Goal: Check status: Check status

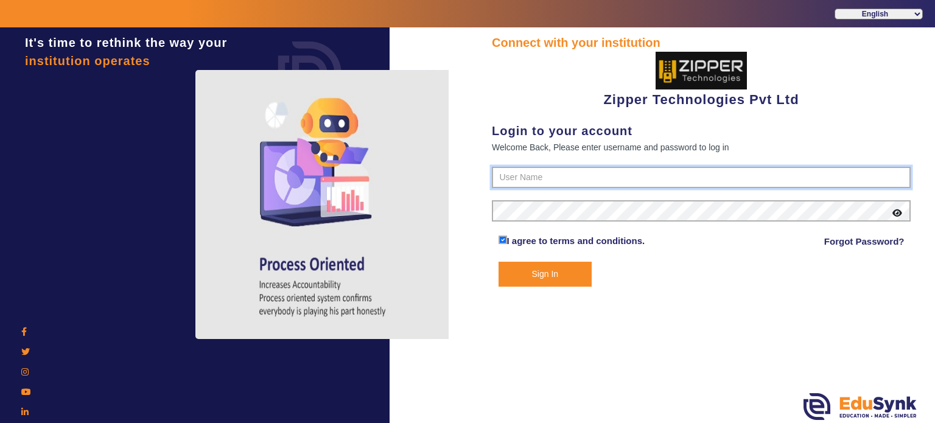
click at [500, 169] on input "text" at bounding box center [701, 178] width 419 height 22
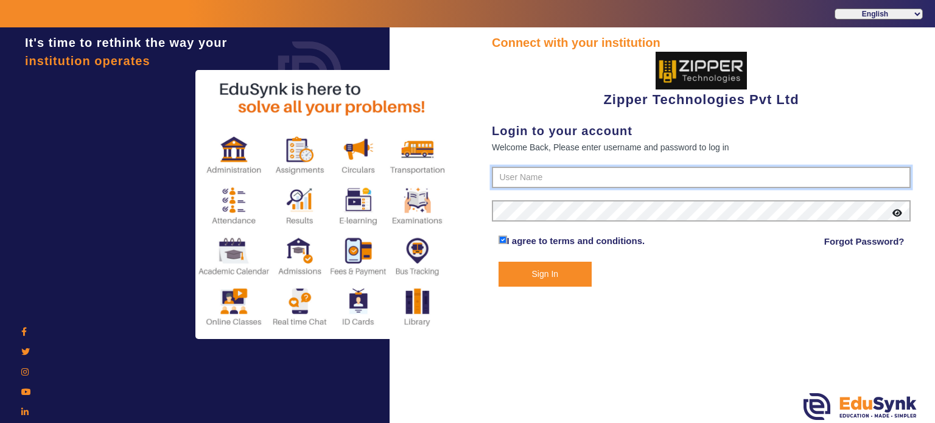
type input "1008790000"
click at [499, 262] on button "Sign In" at bounding box center [546, 274] width 94 height 25
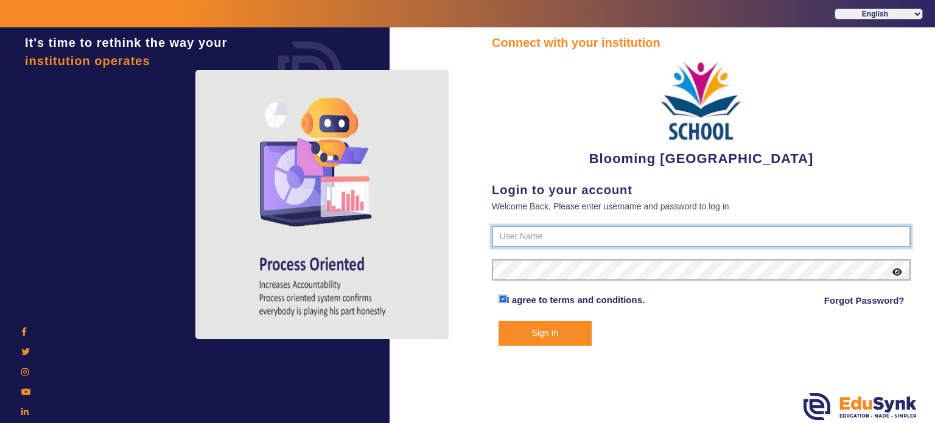
click at [549, 231] on input "text" at bounding box center [701, 237] width 419 height 22
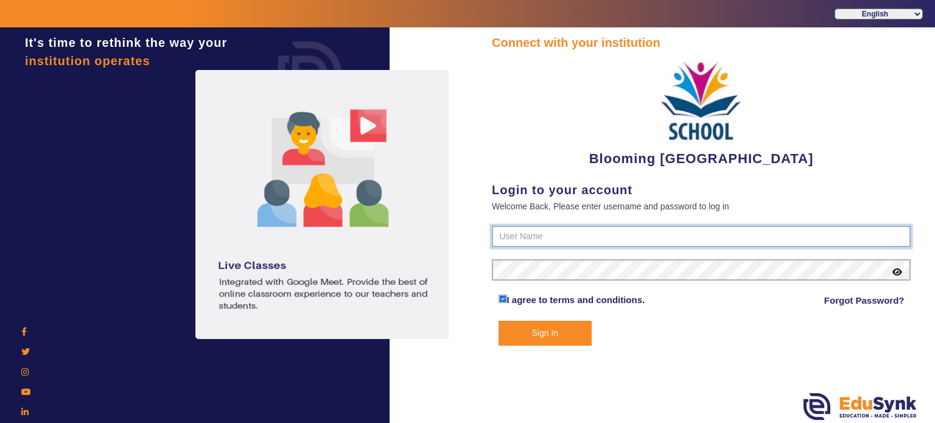
click at [544, 236] on input "text" at bounding box center [701, 237] width 419 height 22
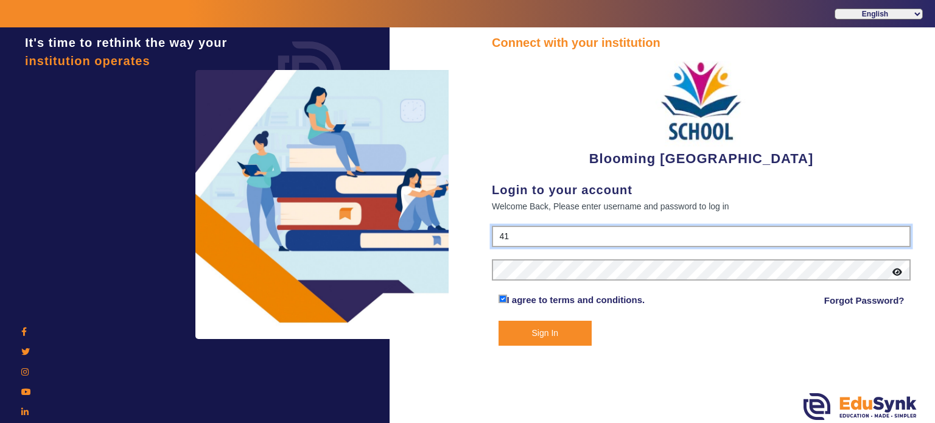
type input "4141419999"
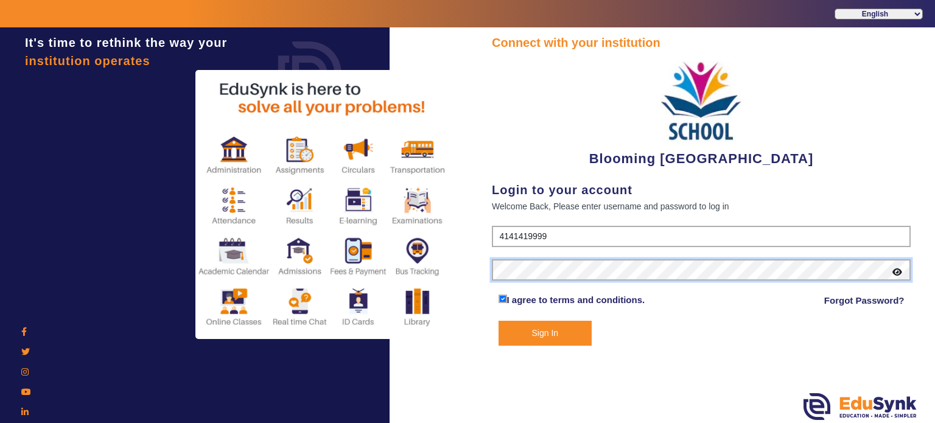
click at [499, 321] on button "Sign In" at bounding box center [546, 333] width 94 height 25
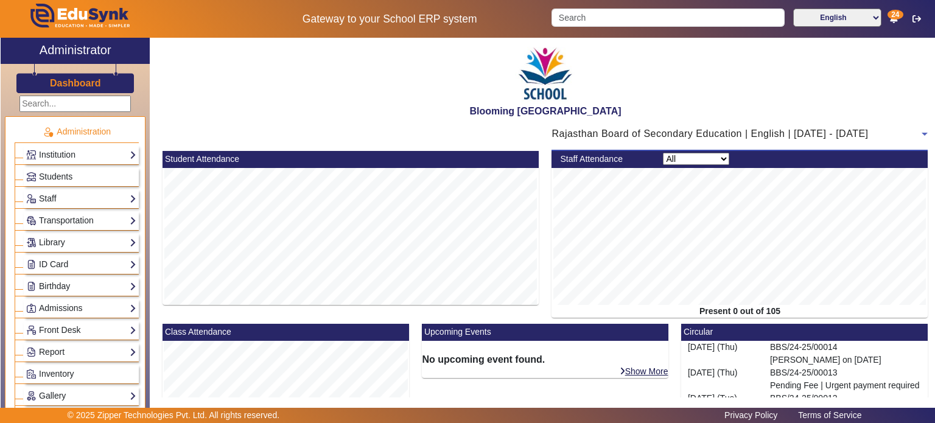
click at [743, 128] on div "Rajasthan Board of Secondary Education | English | [DATE] - [DATE]" at bounding box center [737, 134] width 370 height 15
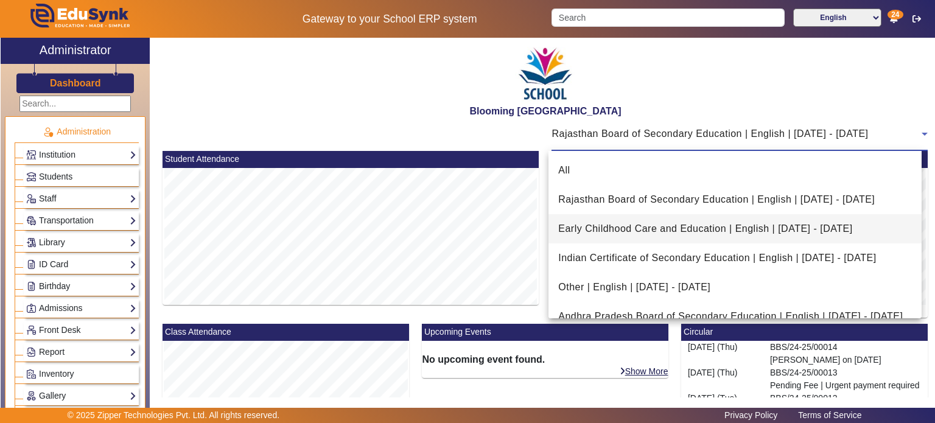
click at [709, 182] on mat-option "All" at bounding box center [735, 170] width 373 height 29
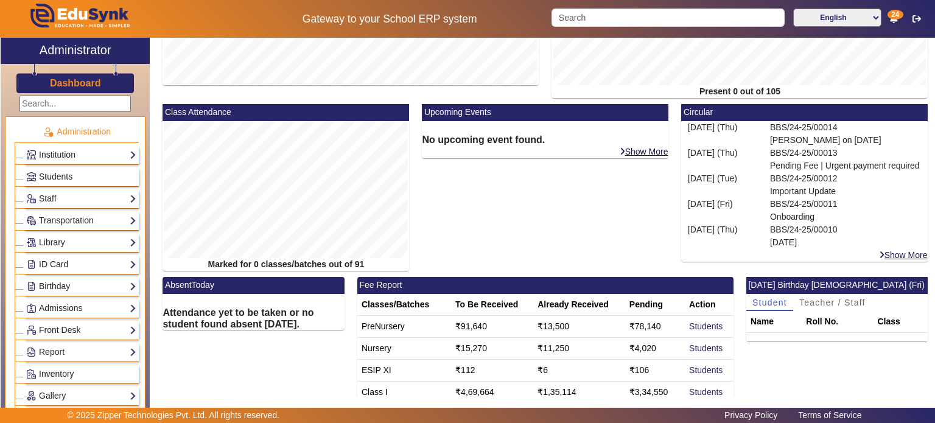
scroll to position [287, 0]
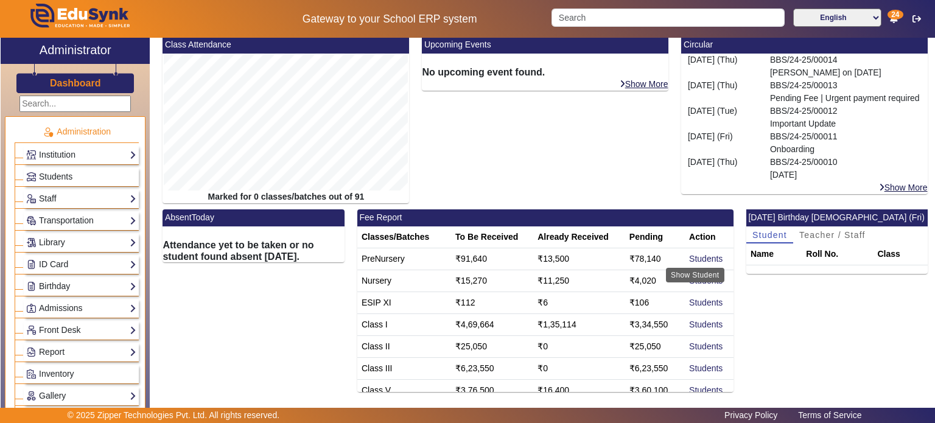
click at [699, 268] on div "Show Student" at bounding box center [695, 275] width 58 height 15
click at [698, 255] on link "Students" at bounding box center [705, 259] width 33 height 10
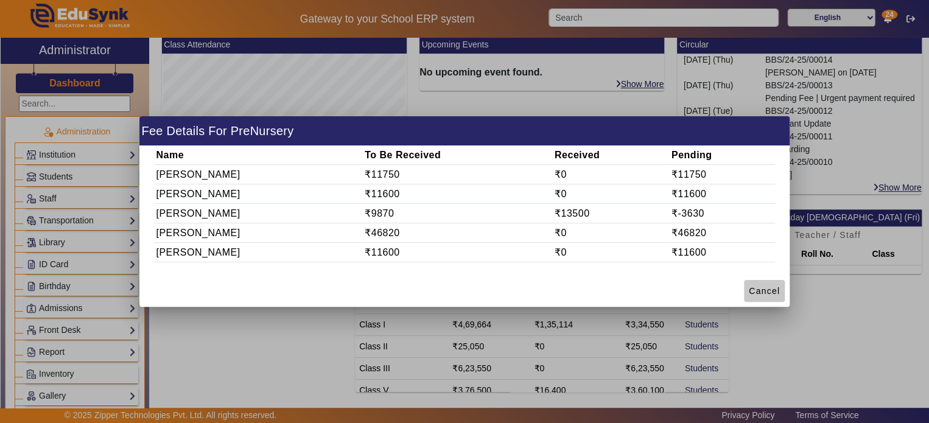
click at [755, 297] on span at bounding box center [764, 290] width 41 height 29
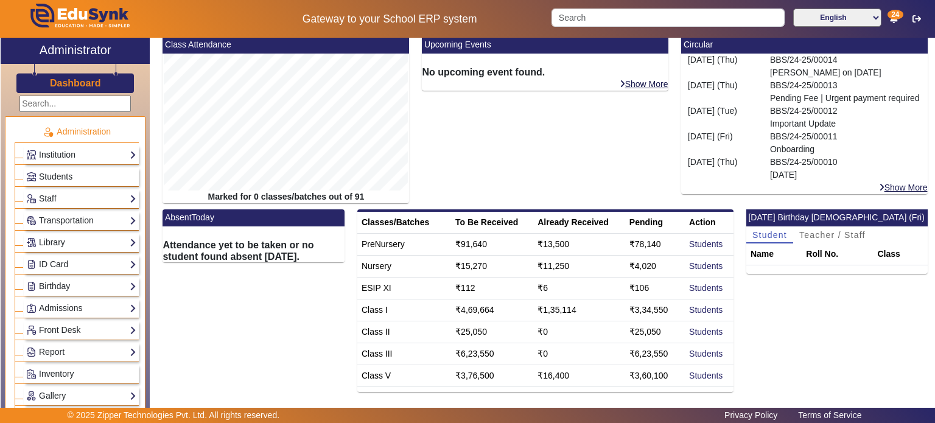
scroll to position [14, 0]
